Goal: Transaction & Acquisition: Purchase product/service

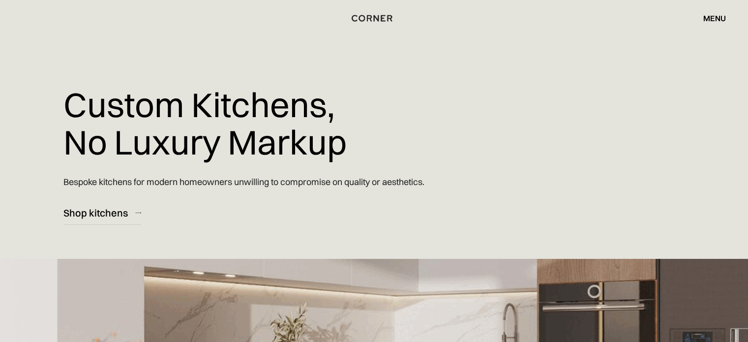
scroll to position [15, 0]
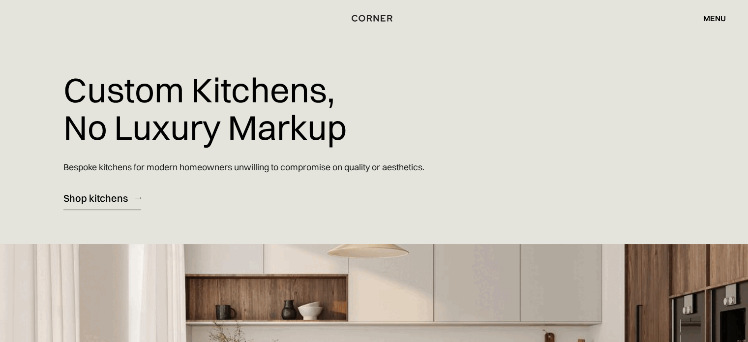
click at [111, 194] on div "Shop kitchens" at bounding box center [95, 197] width 64 height 13
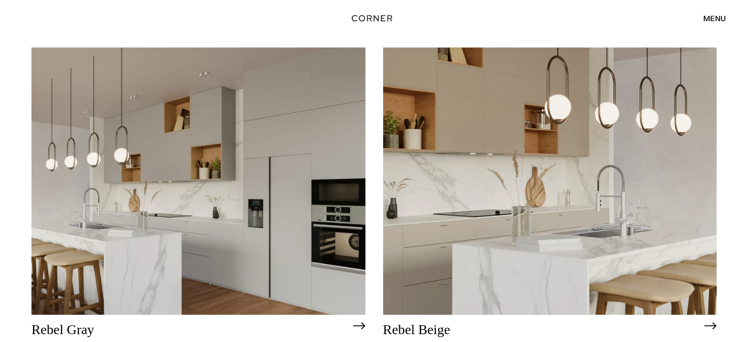
scroll to position [2130, 0]
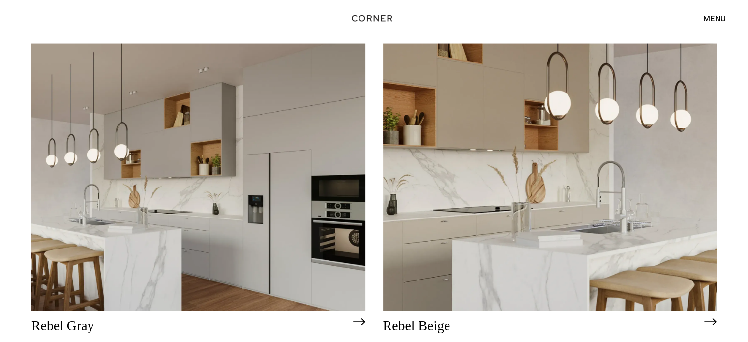
click at [529, 186] on img at bounding box center [550, 177] width 334 height 267
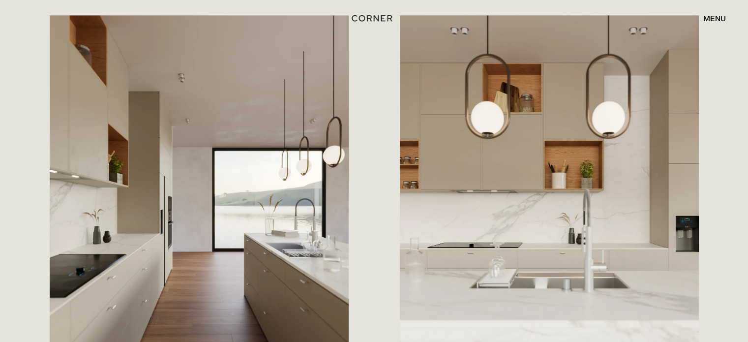
scroll to position [1390, 0]
